Goal: Task Accomplishment & Management: Manage account settings

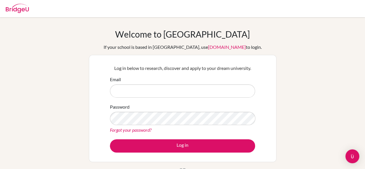
click at [191, 91] on input "Email" at bounding box center [182, 90] width 145 height 13
type input "[EMAIL_ADDRESS][DOMAIN_NAME]"
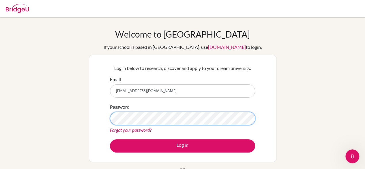
click at [110, 139] on button "Log in" at bounding box center [182, 145] width 145 height 13
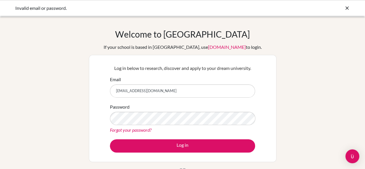
click at [346, 8] on icon at bounding box center [347, 8] width 6 height 6
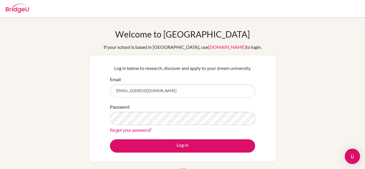
click at [353, 158] on img "Open Intercom Messenger" at bounding box center [351, 155] width 7 height 7
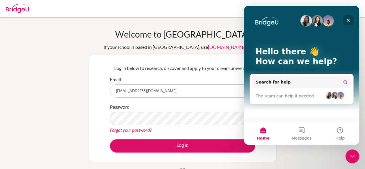
click at [349, 18] on icon "Close" at bounding box center [348, 20] width 5 height 5
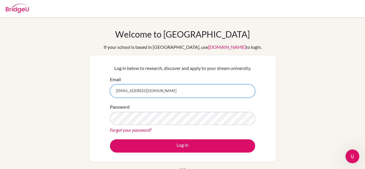
drag, startPoint x: 174, startPoint y: 90, endPoint x: 85, endPoint y: 95, distance: 89.5
click at [85, 95] on div "Welcome to BridgeU If your school is based in China, use app.bridge-u.com.cn to…" at bounding box center [182, 123] width 365 height 189
type input "C"
type input "claudia-yoder@bratislava.qsi.org"
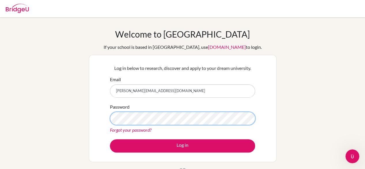
click at [110, 139] on button "Log in" at bounding box center [182, 145] width 145 height 13
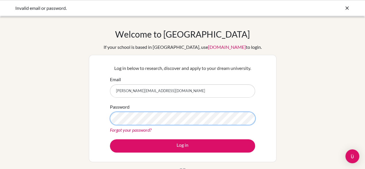
click at [110, 139] on button "Log in" at bounding box center [182, 145] width 145 height 13
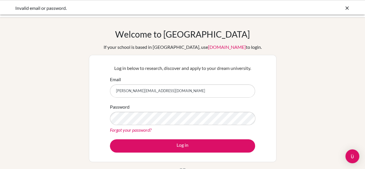
click at [140, 130] on link "Forgot your password?" at bounding box center [131, 129] width 42 height 5
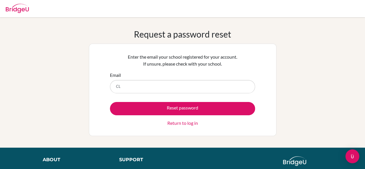
type input "C"
type input "[PERSON_NAME][EMAIL_ADDRESS][DOMAIN_NAME]"
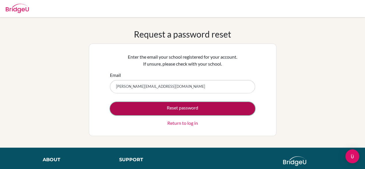
click at [173, 110] on button "Reset password" at bounding box center [182, 108] width 145 height 13
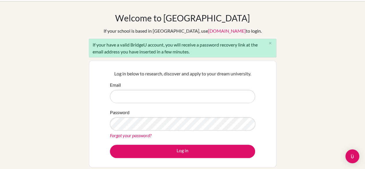
scroll to position [17, 0]
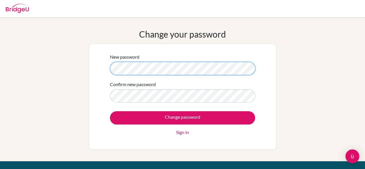
click at [61, 66] on div "Change your password New password Confirm new password Change password Sign in" at bounding box center [182, 89] width 365 height 120
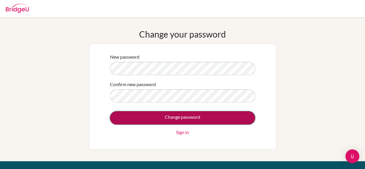
click at [155, 113] on input "Change password" at bounding box center [182, 117] width 145 height 13
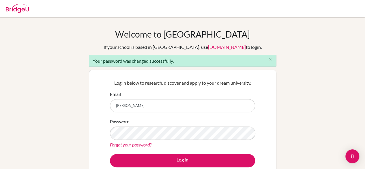
type input "claudia-yoder@bratislava.qsi.org"
click at [150, 140] on div "Password Forgot your password?" at bounding box center [182, 133] width 145 height 30
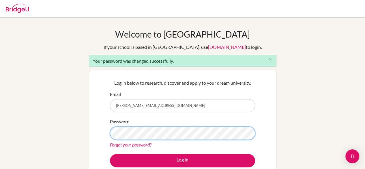
click at [110, 154] on button "Log in" at bounding box center [182, 160] width 145 height 13
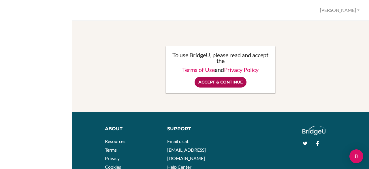
click at [225, 81] on input "Accept & Continue" at bounding box center [221, 82] width 52 height 11
